Goal: Find specific page/section: Find specific page/section

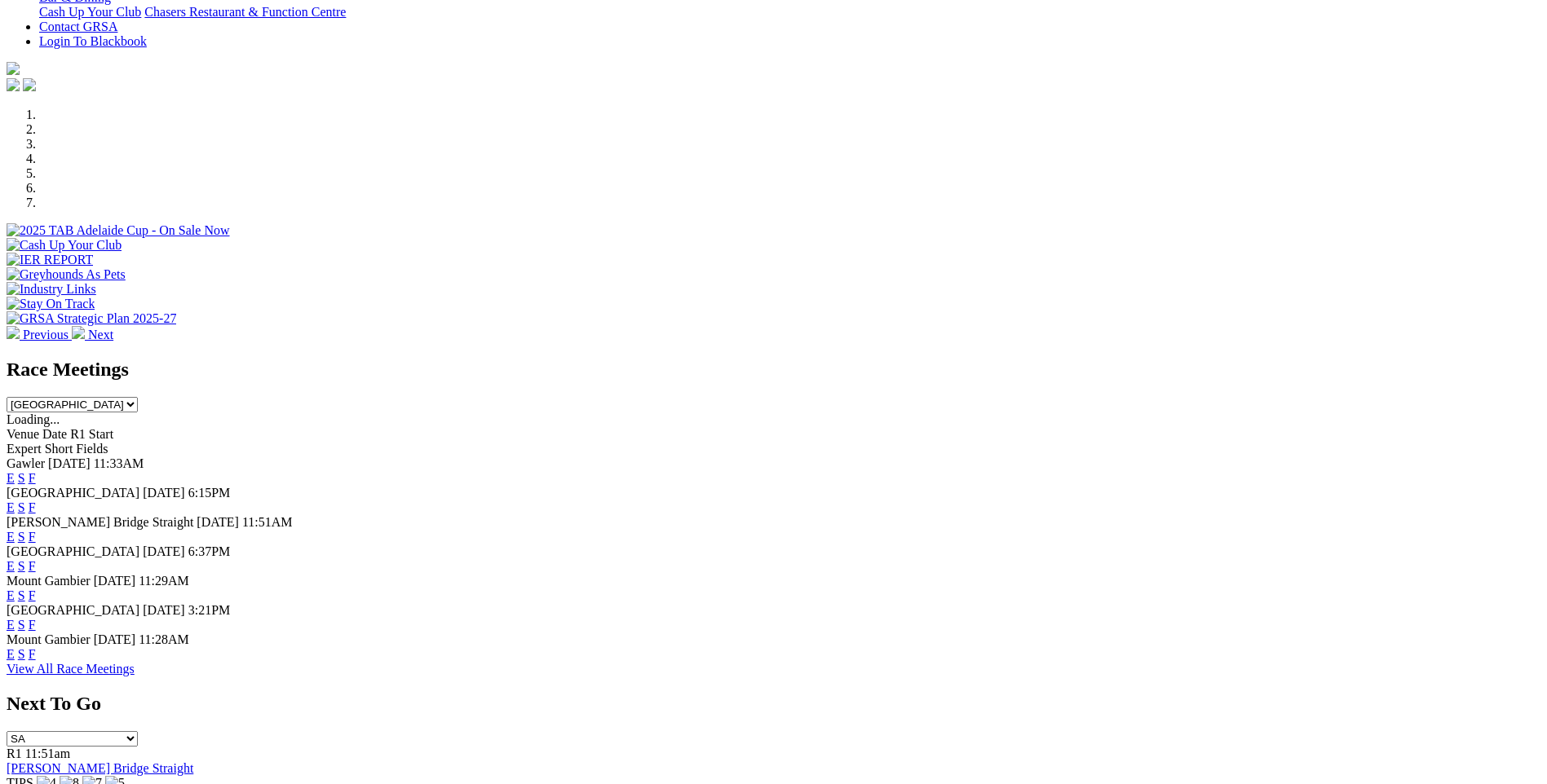
scroll to position [408, 0]
click at [35, 588] on link "F" at bounding box center [32, 595] width 7 height 14
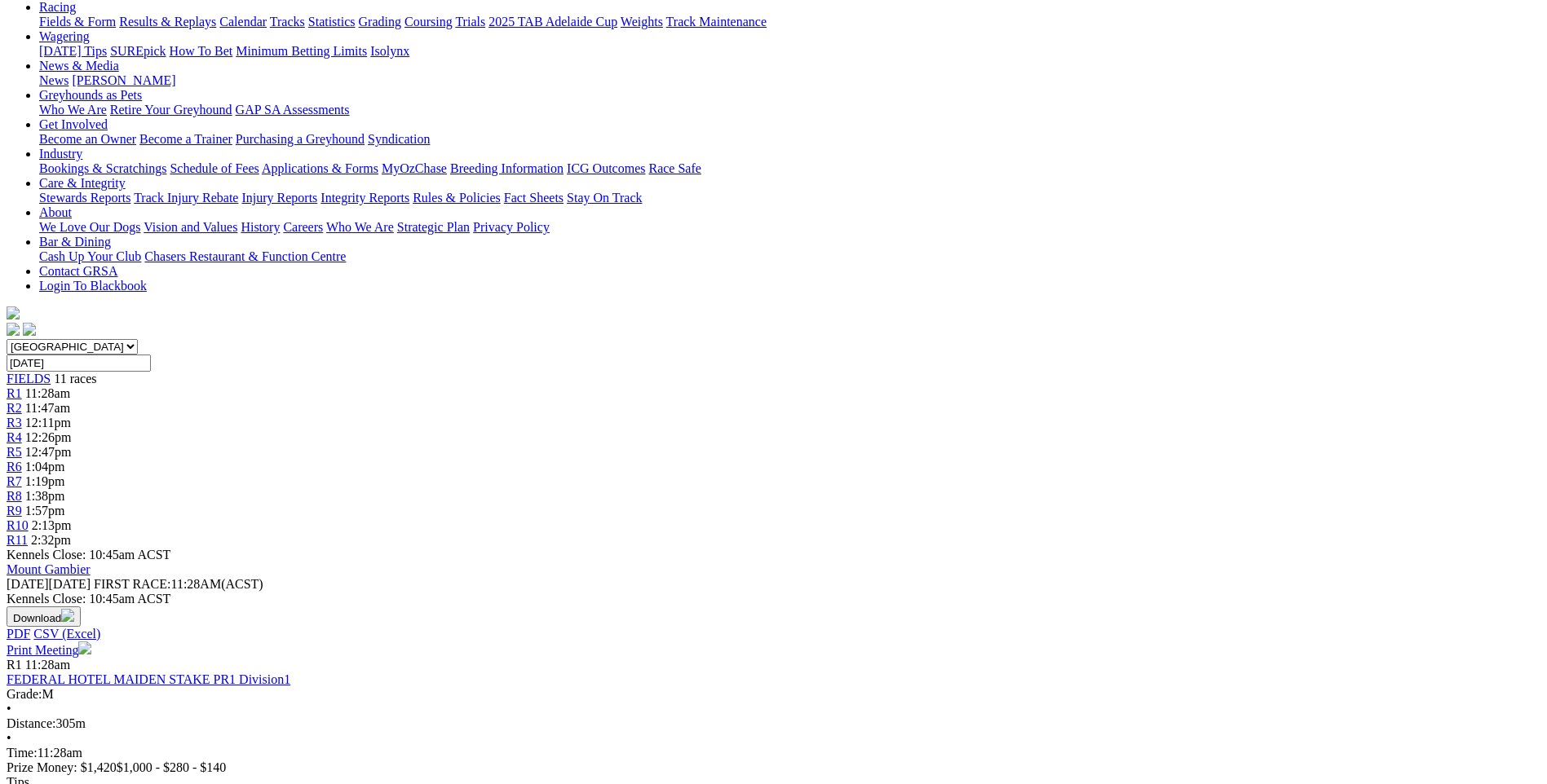
scroll to position [163, 0]
